Goal: Navigation & Orientation: Find specific page/section

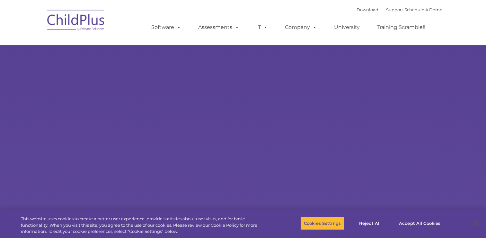
select select "MEDIUM"
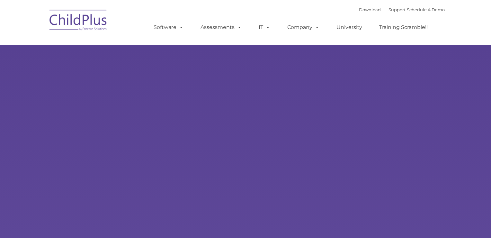
type input ""
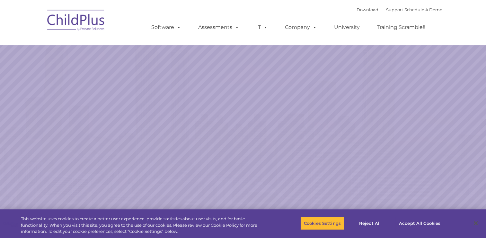
select select "MEDIUM"
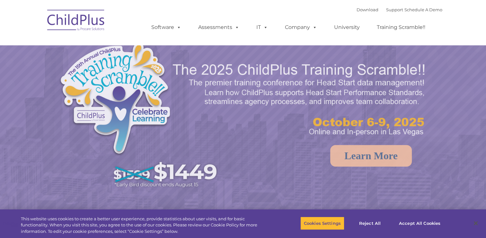
select select "MEDIUM"
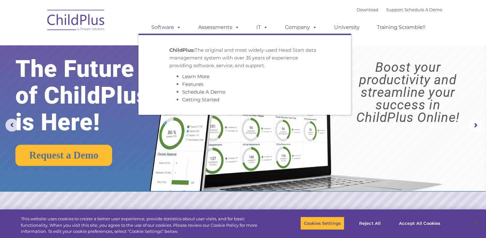
click at [179, 28] on span at bounding box center [177, 27] width 7 height 6
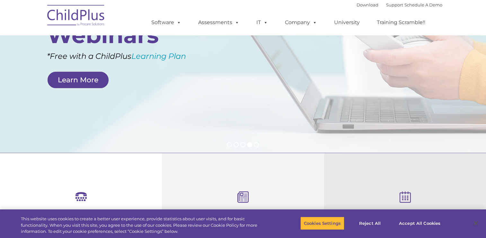
scroll to position [100, 0]
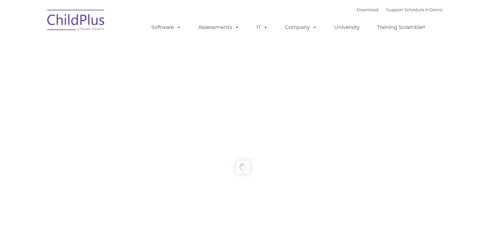
type input ""
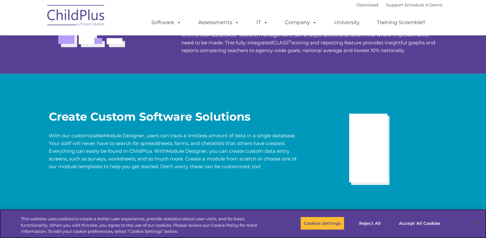
scroll to position [1239, 0]
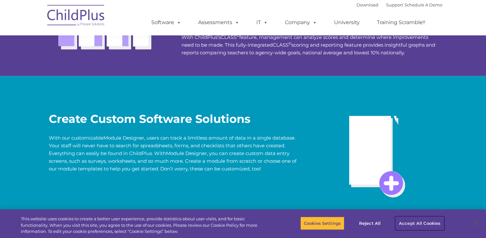
click at [408, 221] on button "Accept All Cookies" at bounding box center [419, 222] width 49 height 13
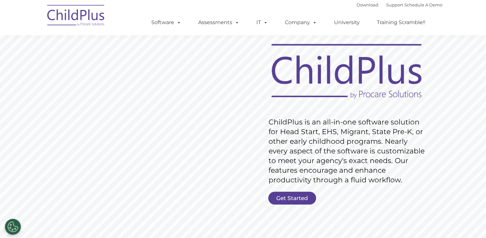
scroll to position [0, 0]
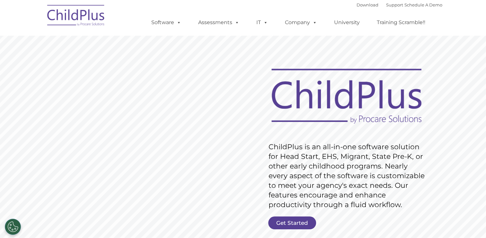
click at [105, 119] on rs-slide "Request Pricing ChildPlus is an all-in-one software solution for Head Start, EH…" at bounding box center [243, 166] width 486 height 289
click at [291, 221] on link "Get Started" at bounding box center [292, 222] width 48 height 13
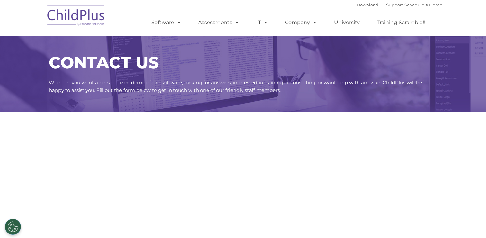
select select "MEDIUM"
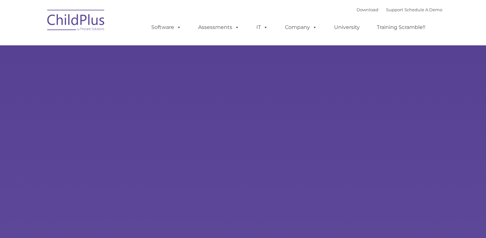
type input ""
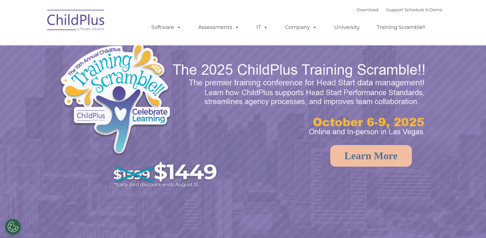
select select "MEDIUM"
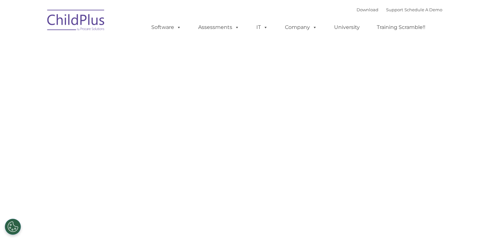
type input ""
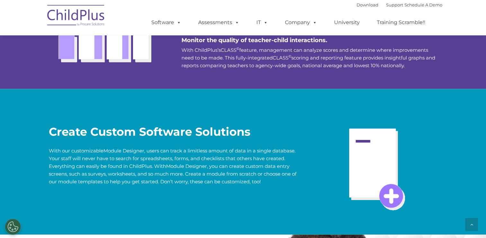
scroll to position [1434, 0]
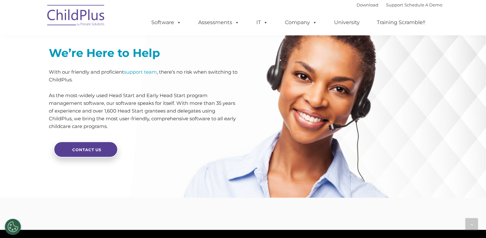
drag, startPoint x: 476, startPoint y: 152, endPoint x: 474, endPoint y: 138, distance: 13.7
click at [474, 138] on div "We’re Here to Help With our friendly and proficient support team , there’s no r…" at bounding box center [243, 111] width 486 height 171
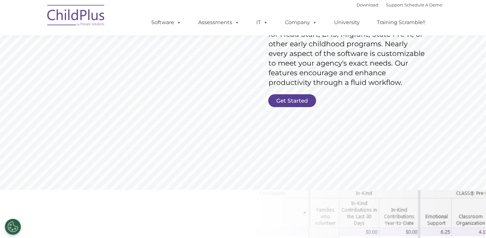
scroll to position [0, 0]
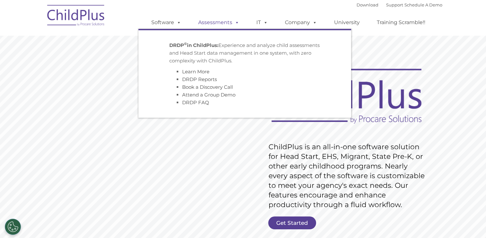
click at [236, 22] on span at bounding box center [235, 22] width 7 height 6
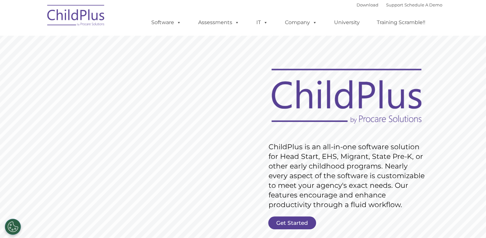
click at [73, 15] on img at bounding box center [76, 16] width 64 height 32
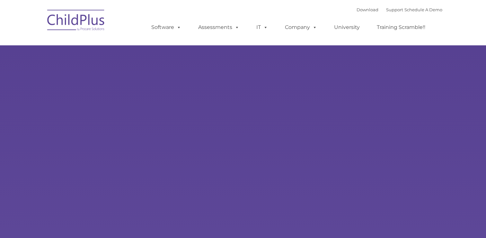
type input ""
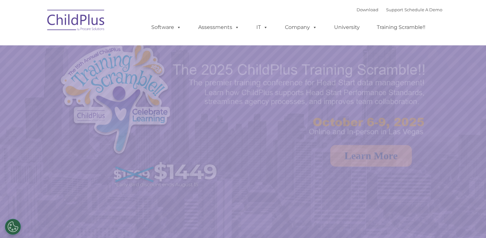
select select "MEDIUM"
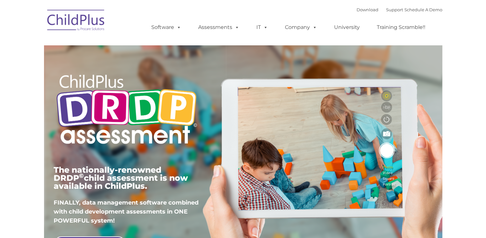
type input ""
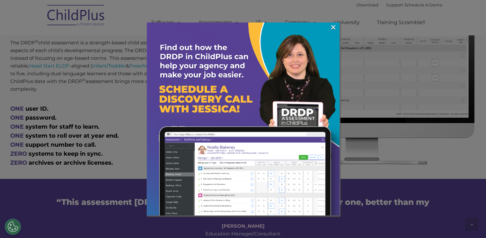
scroll to position [323, 0]
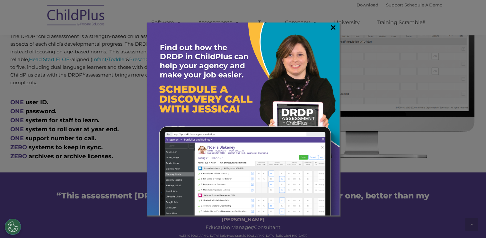
click at [335, 26] on link "×" at bounding box center [333, 27] width 7 height 6
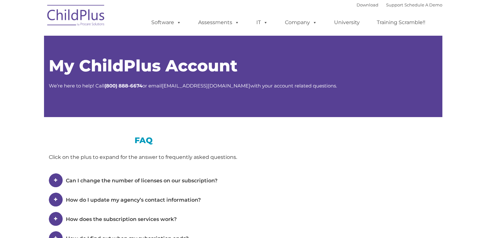
type input ""
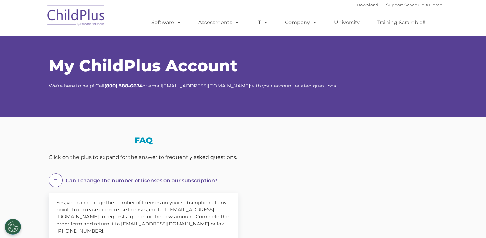
select select "MEDIUM"
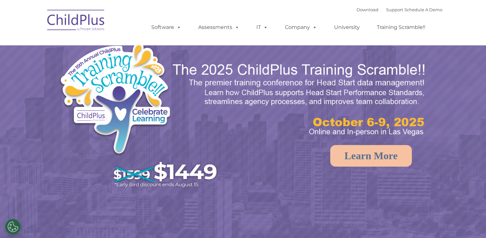
select select "MEDIUM"
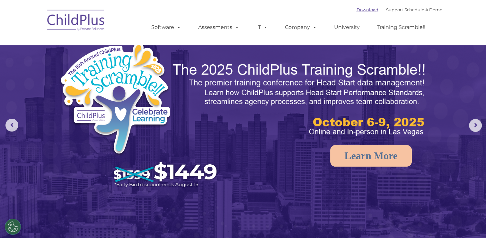
click at [359, 10] on link "Download" at bounding box center [368, 9] width 22 height 5
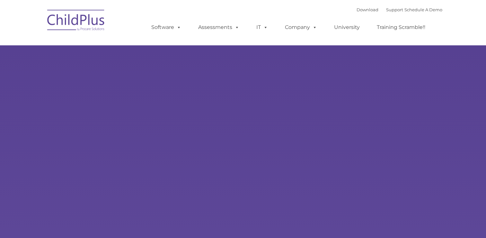
type input ""
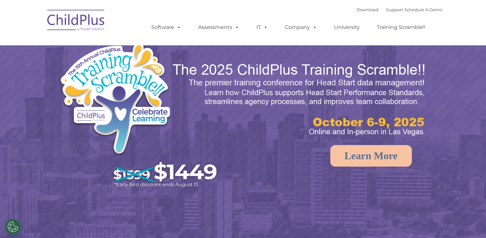
select select "MEDIUM"
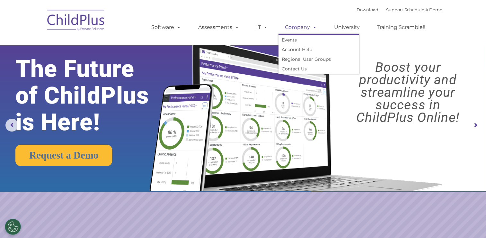
click at [312, 26] on span at bounding box center [313, 27] width 7 height 6
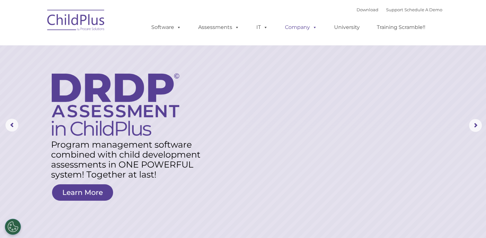
click at [314, 27] on span at bounding box center [313, 27] width 7 height 6
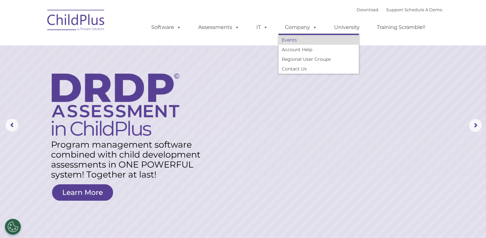
click at [301, 41] on link "Events" at bounding box center [319, 40] width 80 height 10
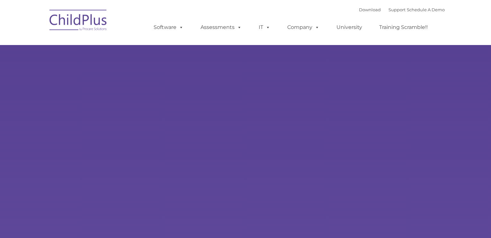
type input ""
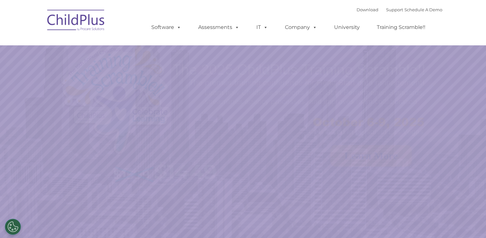
select select "MEDIUM"
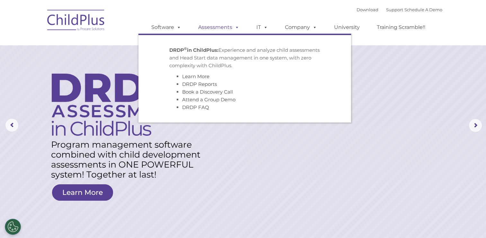
click at [237, 26] on span at bounding box center [235, 27] width 7 height 6
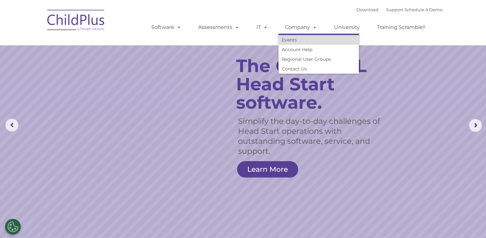
click at [301, 36] on link "Events" at bounding box center [319, 40] width 80 height 10
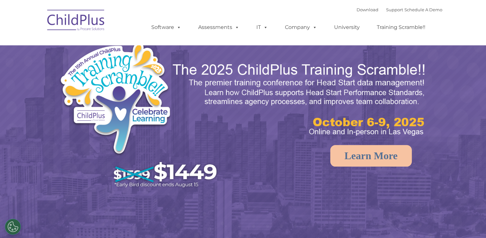
select select "MEDIUM"
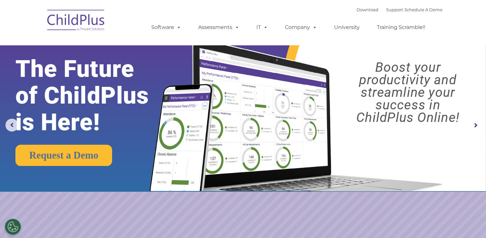
click at [100, 20] on img at bounding box center [76, 21] width 64 height 32
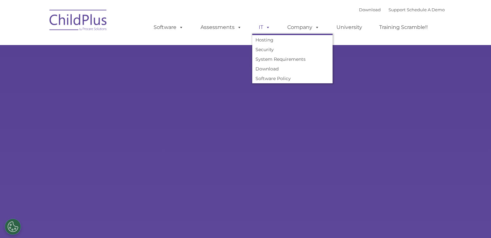
type input ""
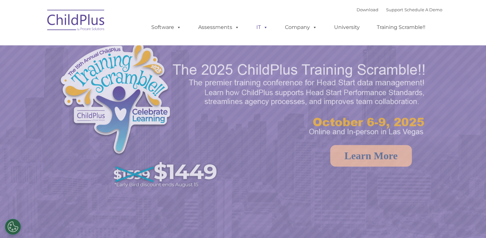
select select "MEDIUM"
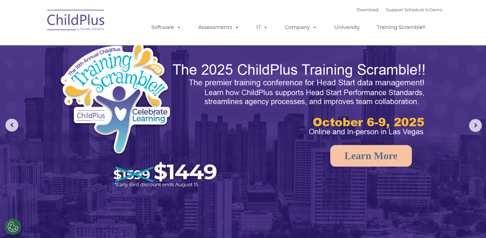
click at [265, 28] on span at bounding box center [264, 27] width 7 height 6
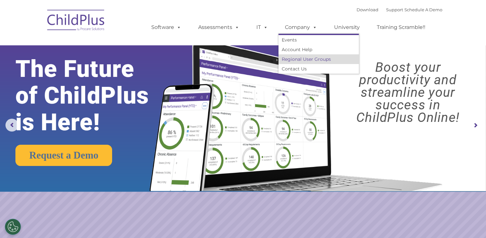
click at [311, 57] on link "Regional User Groups" at bounding box center [319, 59] width 80 height 10
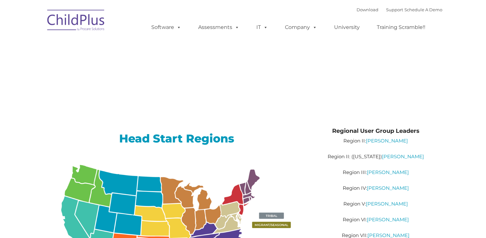
type input ""
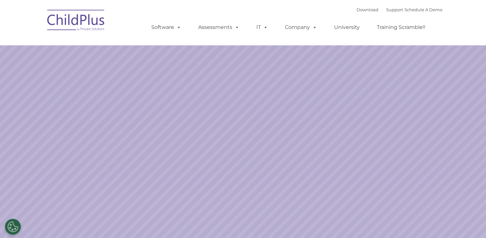
select select "MEDIUM"
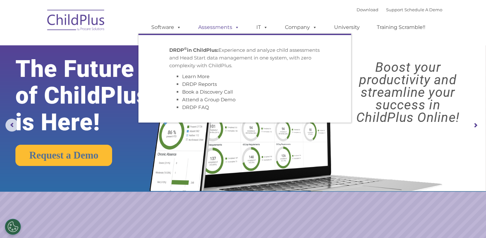
click at [219, 24] on link "Assessments" at bounding box center [219, 27] width 54 height 13
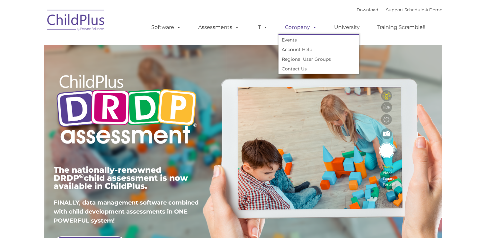
type input ""
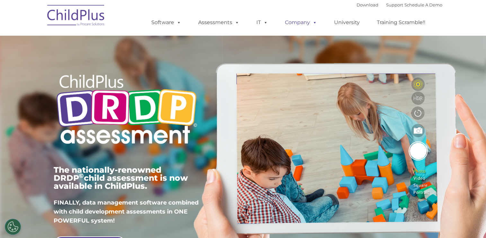
click at [310, 22] on span at bounding box center [313, 22] width 7 height 6
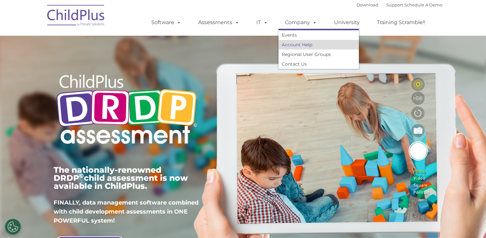
click at [316, 47] on link "Account Help" at bounding box center [319, 45] width 80 height 10
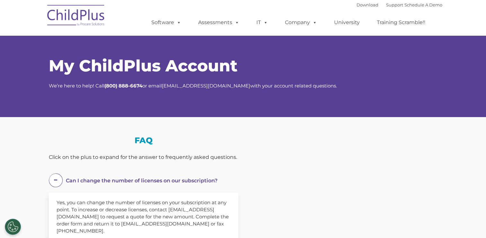
select select "MEDIUM"
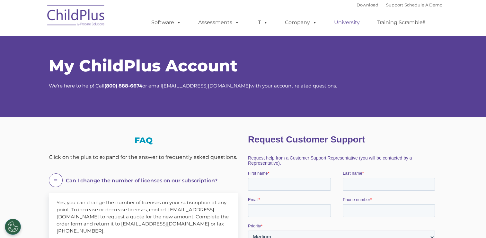
click at [352, 21] on link "University" at bounding box center [347, 22] width 39 height 13
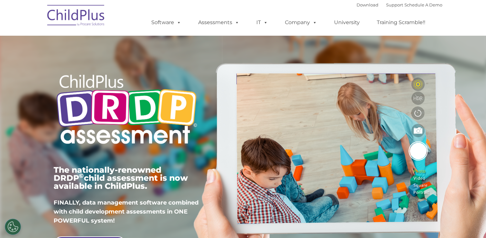
click at [389, 24] on link "Training Scramble!!" at bounding box center [400, 22] width 61 height 13
click at [418, 6] on link "Schedule A Demo" at bounding box center [423, 4] width 38 height 5
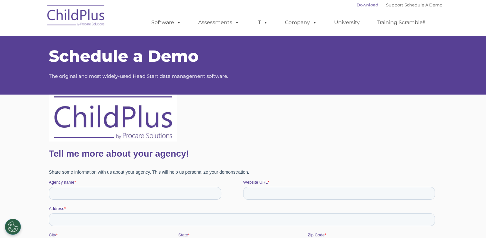
click at [360, 5] on link "Download" at bounding box center [368, 4] width 22 height 5
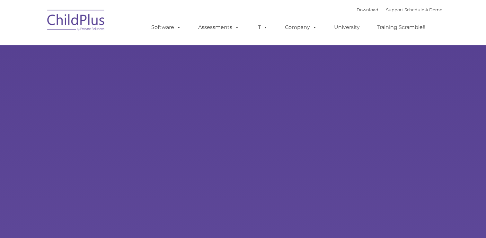
type input ""
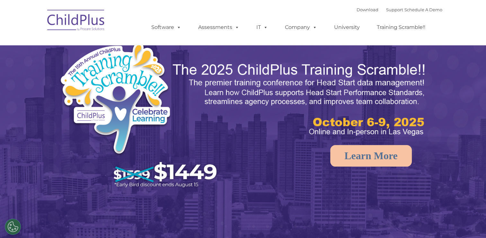
select select "MEDIUM"
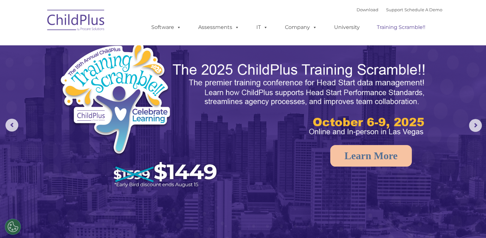
click at [387, 26] on link "Training Scramble!!" at bounding box center [400, 27] width 61 height 13
click at [348, 27] on link "University" at bounding box center [347, 27] width 39 height 13
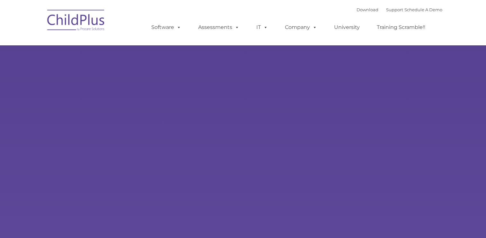
type input ""
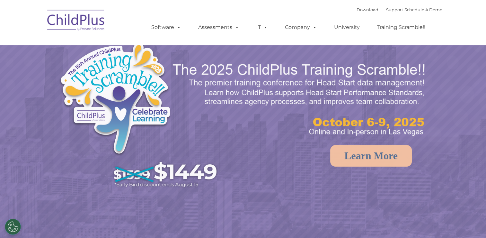
select select "MEDIUM"
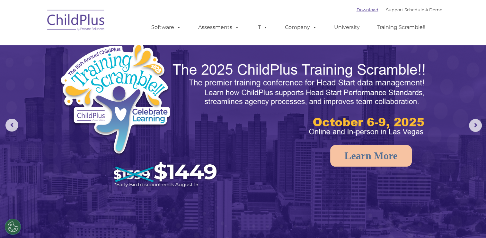
click at [357, 10] on link "Download" at bounding box center [368, 9] width 22 height 5
click at [357, 9] on link "Download" at bounding box center [368, 9] width 22 height 5
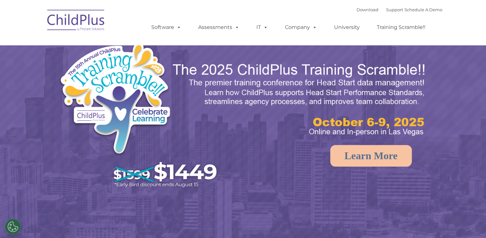
select select "MEDIUM"
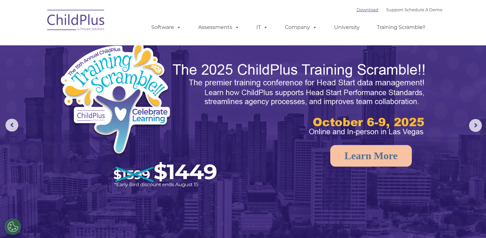
click at [357, 9] on link "Download" at bounding box center [368, 9] width 22 height 5
